Goal: Book appointment/travel/reservation

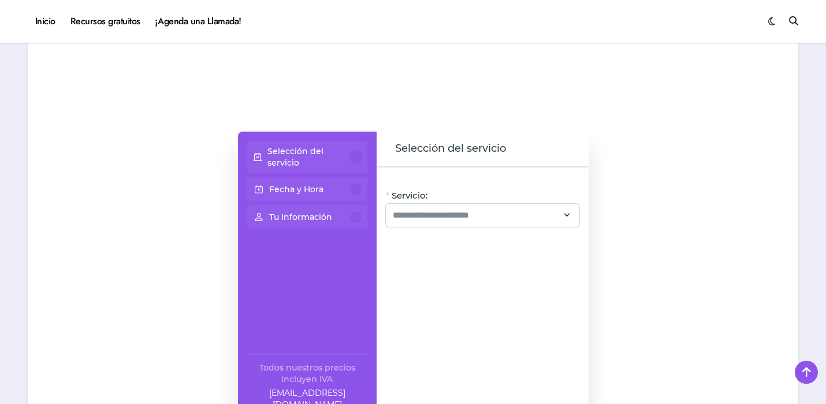
scroll to position [899, 0]
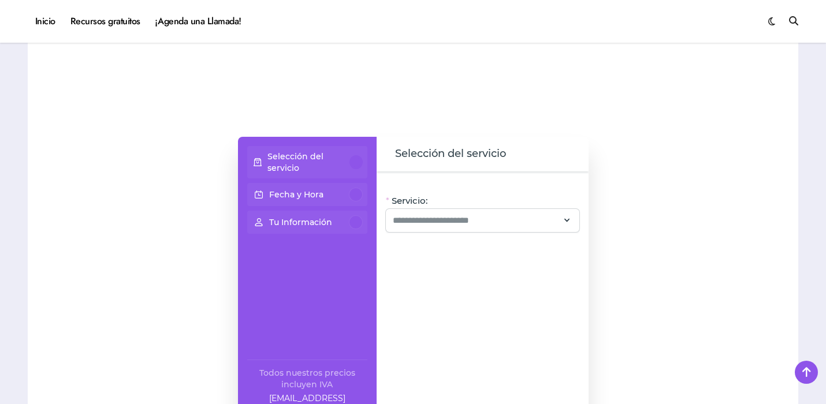
click at [354, 166] on div at bounding box center [355, 162] width 13 height 14
click at [501, 218] on input "Servicio:" at bounding box center [476, 221] width 166 height 14
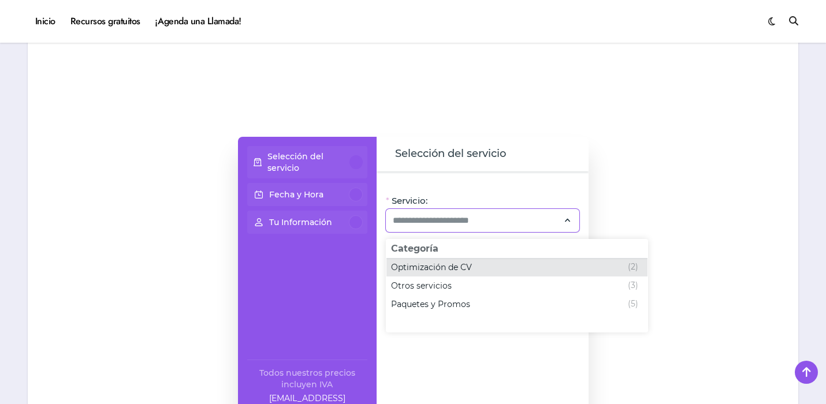
click at [488, 270] on div "Optimización de CV (2)" at bounding box center [514, 267] width 247 height 14
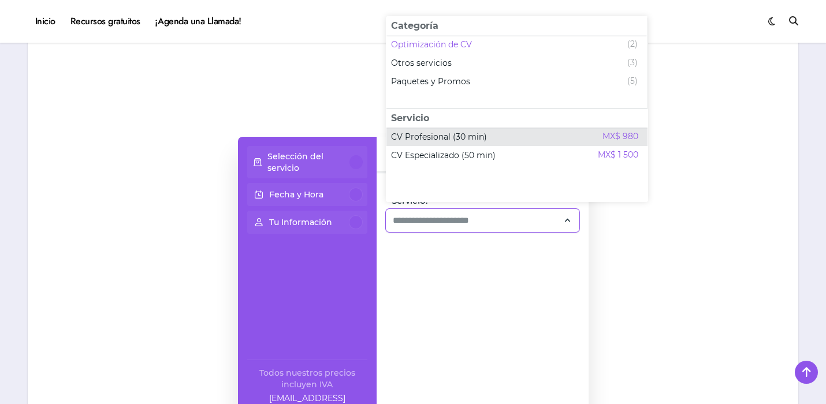
click at [480, 132] on span "CV Profesional (30 min)" at bounding box center [439, 137] width 96 height 12
type input "**********"
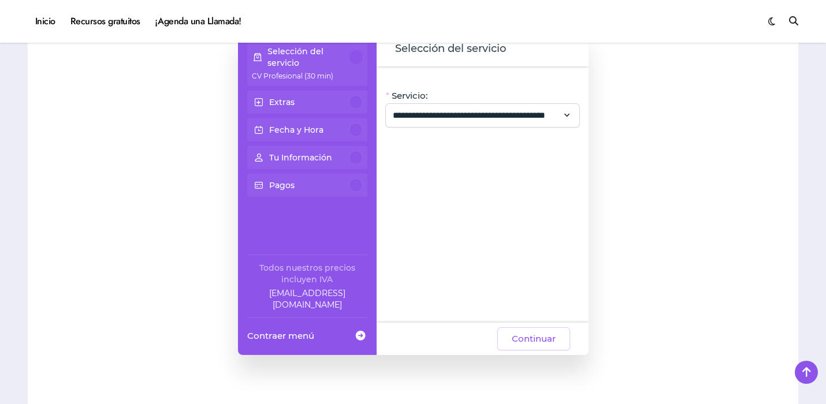
scroll to position [1015, 0]
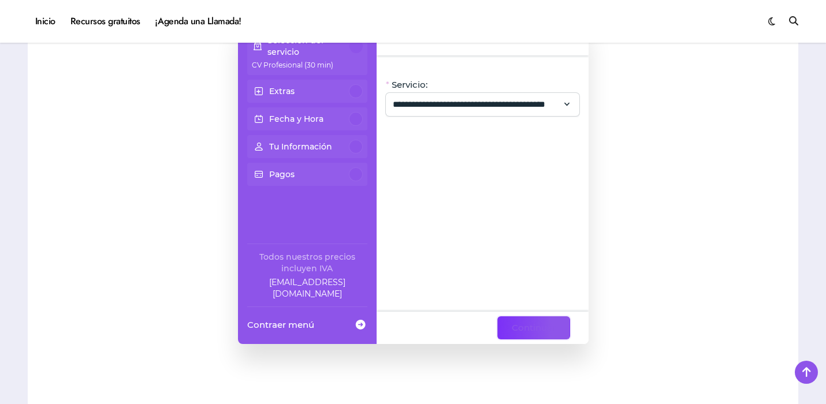
click at [513, 329] on span "Continuar" at bounding box center [534, 328] width 44 height 14
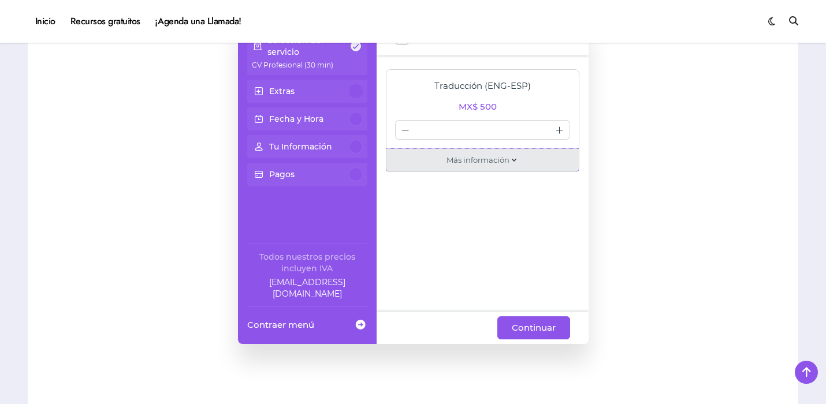
click at [507, 151] on div "Más información" at bounding box center [482, 160] width 193 height 23
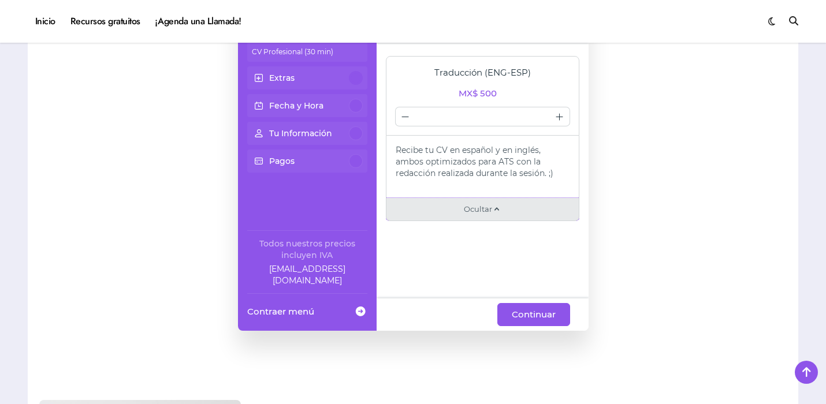
scroll to position [1031, 0]
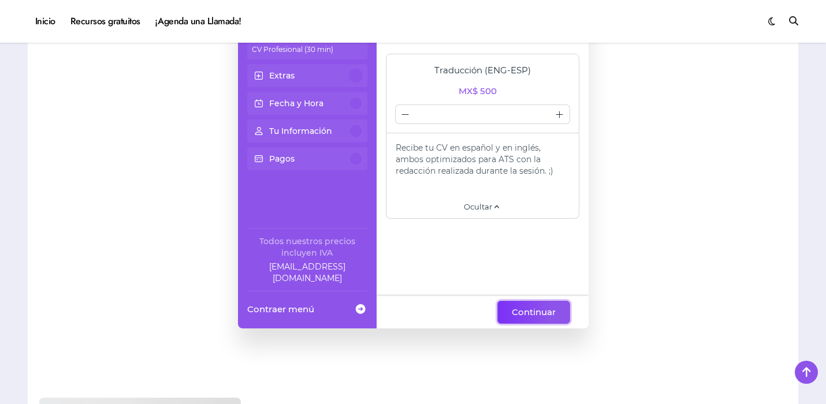
click at [533, 315] on span "Continuar" at bounding box center [534, 312] width 44 height 14
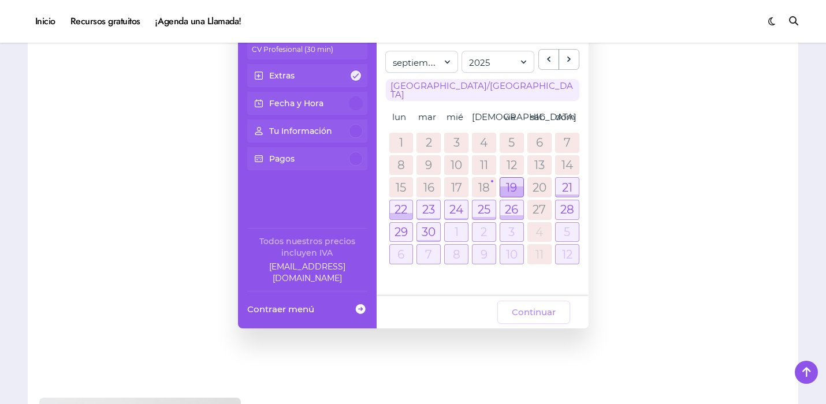
click at [512, 186] on div at bounding box center [511, 191] width 23 height 10
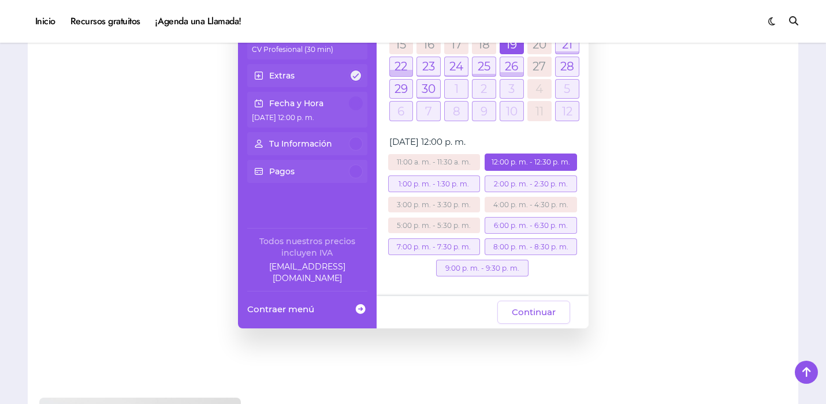
scroll to position [135, 0]
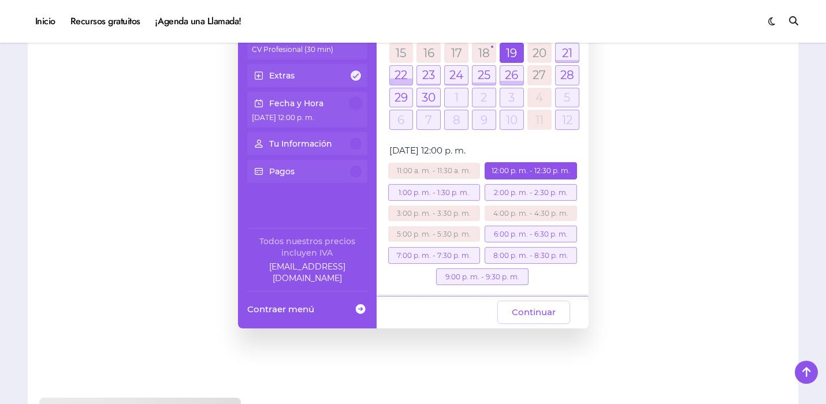
click at [510, 227] on div "6:00 p. m. - 6:30 p. m." at bounding box center [530, 234] width 92 height 17
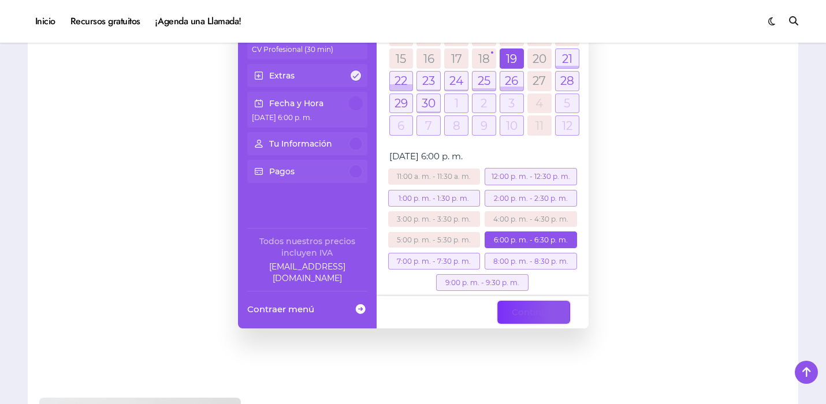
click at [526, 313] on span "Continuar" at bounding box center [534, 312] width 44 height 14
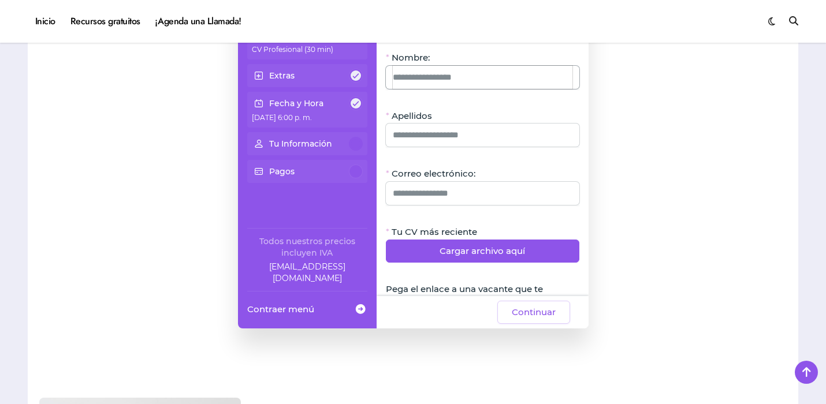
click at [475, 79] on input "Nombre:" at bounding box center [483, 77] width 180 height 23
type input "*"
type input "********"
click at [420, 135] on input "Apellidos" at bounding box center [483, 135] width 180 height 23
type input "**********"
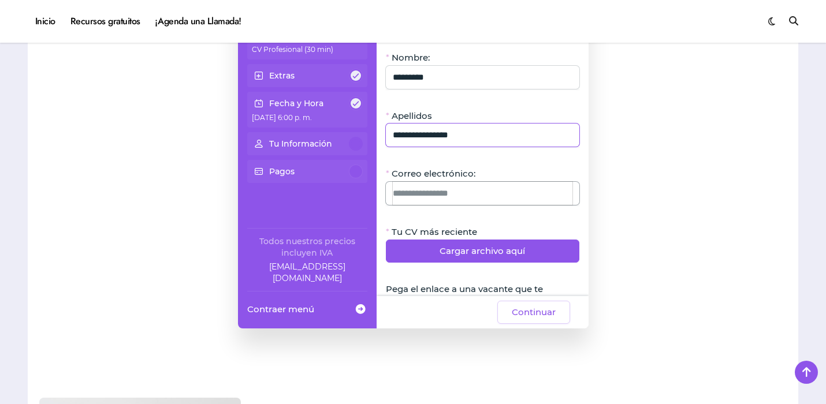
click at [419, 203] on input "Correo electrónico:" at bounding box center [483, 193] width 180 height 23
type input "**********"
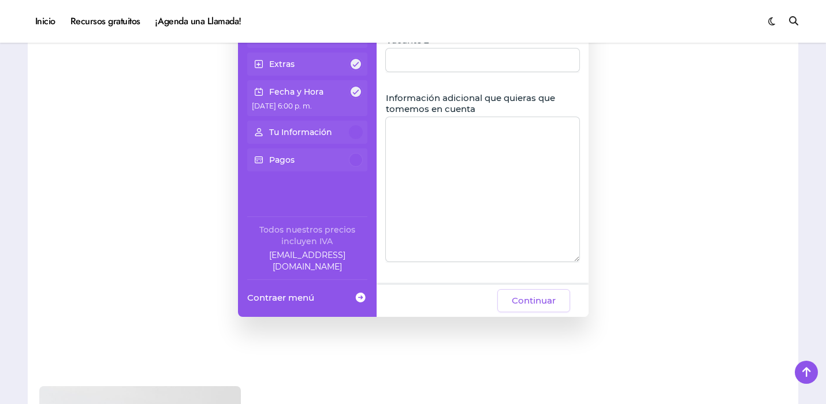
scroll to position [1047, 0]
